Goal: Find specific page/section: Find specific page/section

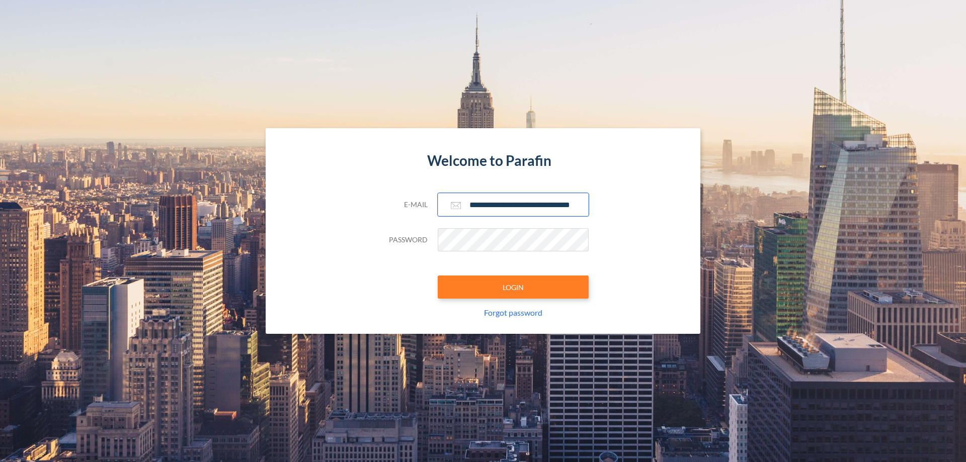
type input "**********"
click at [513, 287] on button "LOGIN" at bounding box center [513, 287] width 151 height 23
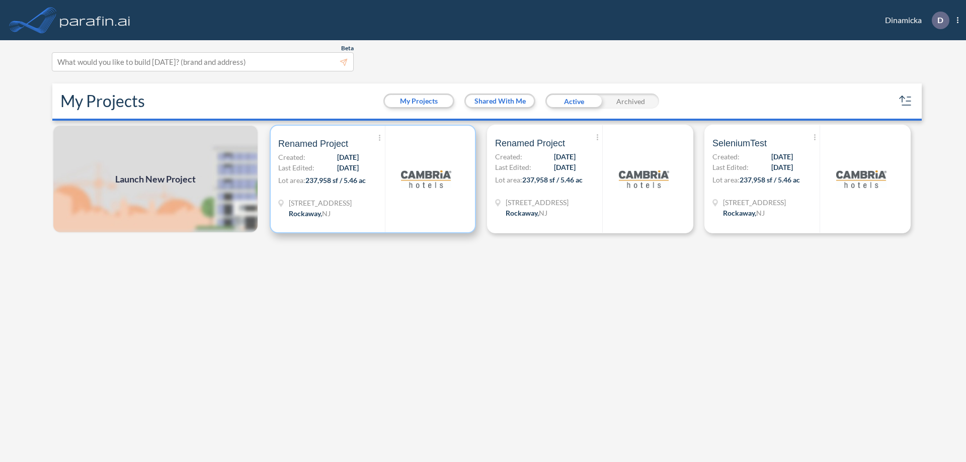
scroll to position [3, 0]
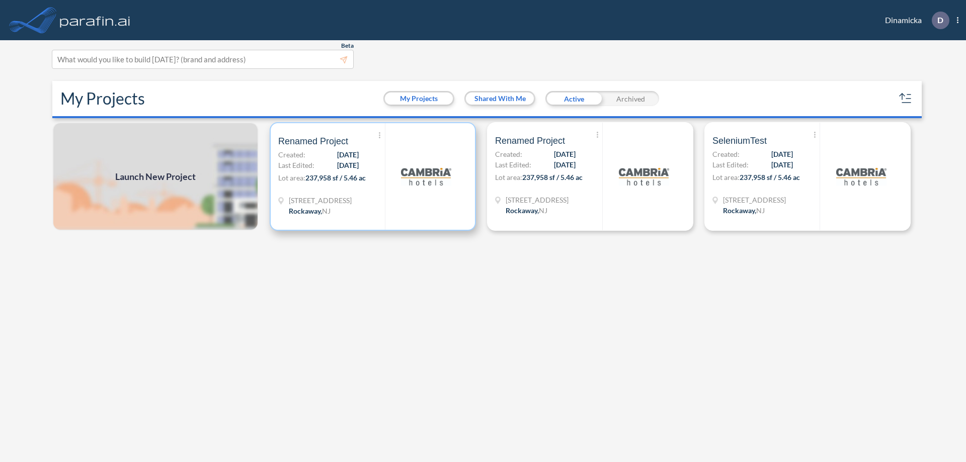
click at [373, 177] on p "Lot area: 237,958 sf / 5.46 ac" at bounding box center [331, 180] width 107 height 15
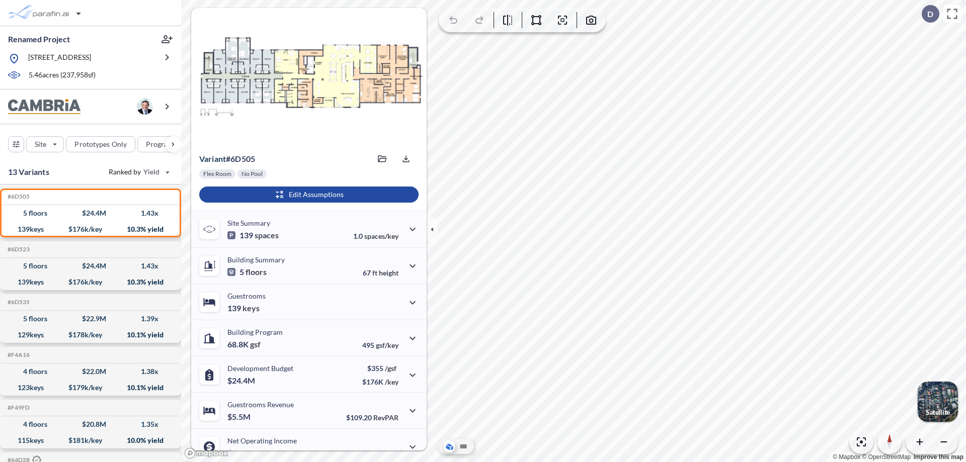
scroll to position [51, 0]
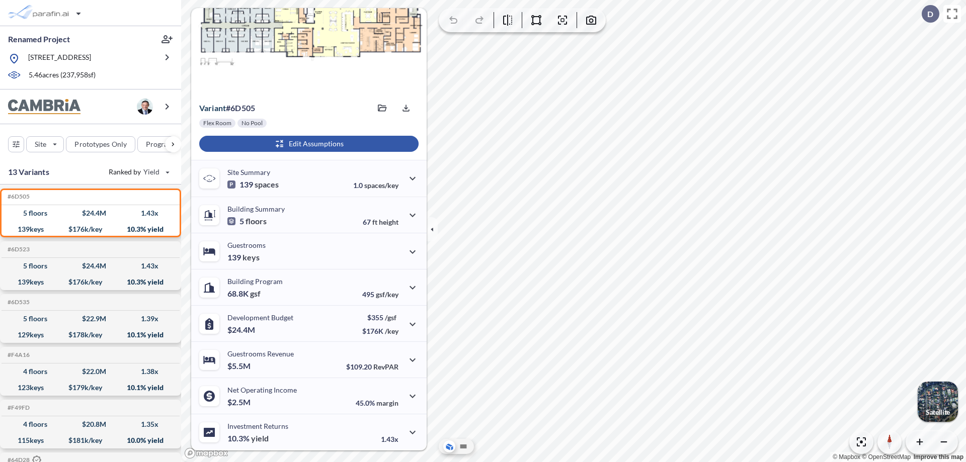
click at [307, 144] on div "button" at bounding box center [308, 144] width 219 height 16
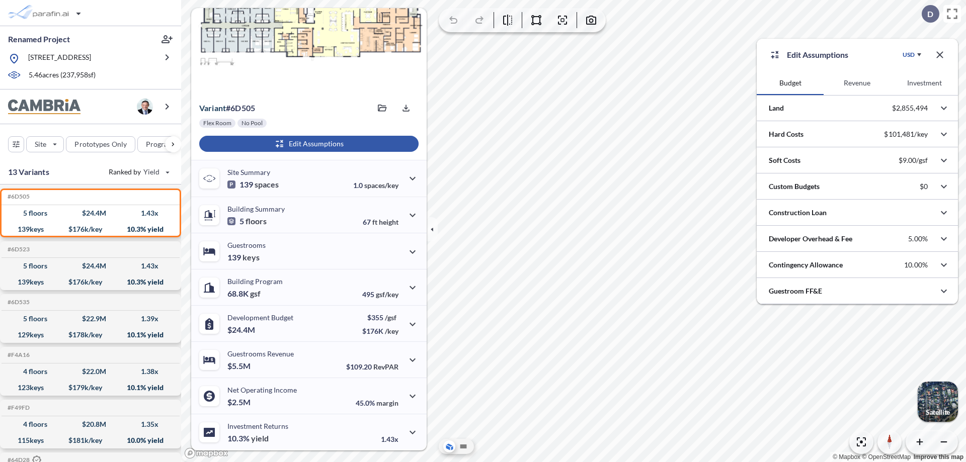
click at [857, 83] on button "Revenue" at bounding box center [857, 83] width 67 height 24
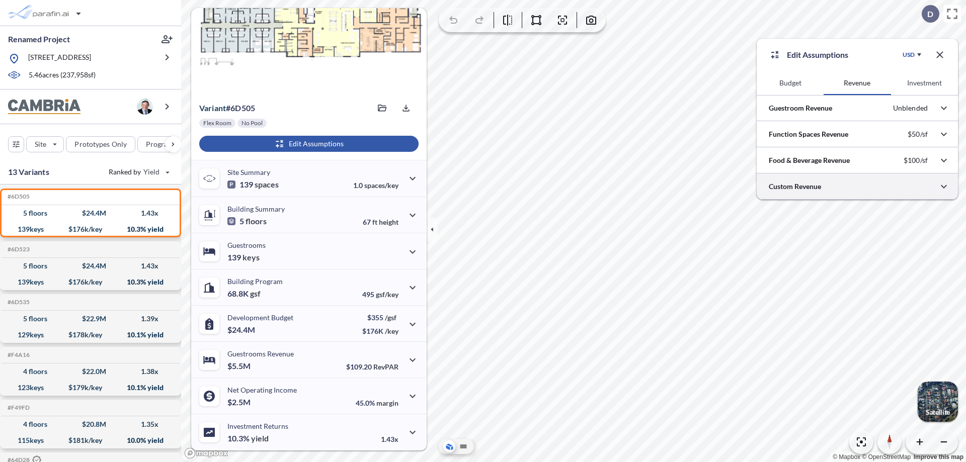
click at [857, 187] on div at bounding box center [857, 187] width 201 height 26
